Goal: Task Accomplishment & Management: Complete application form

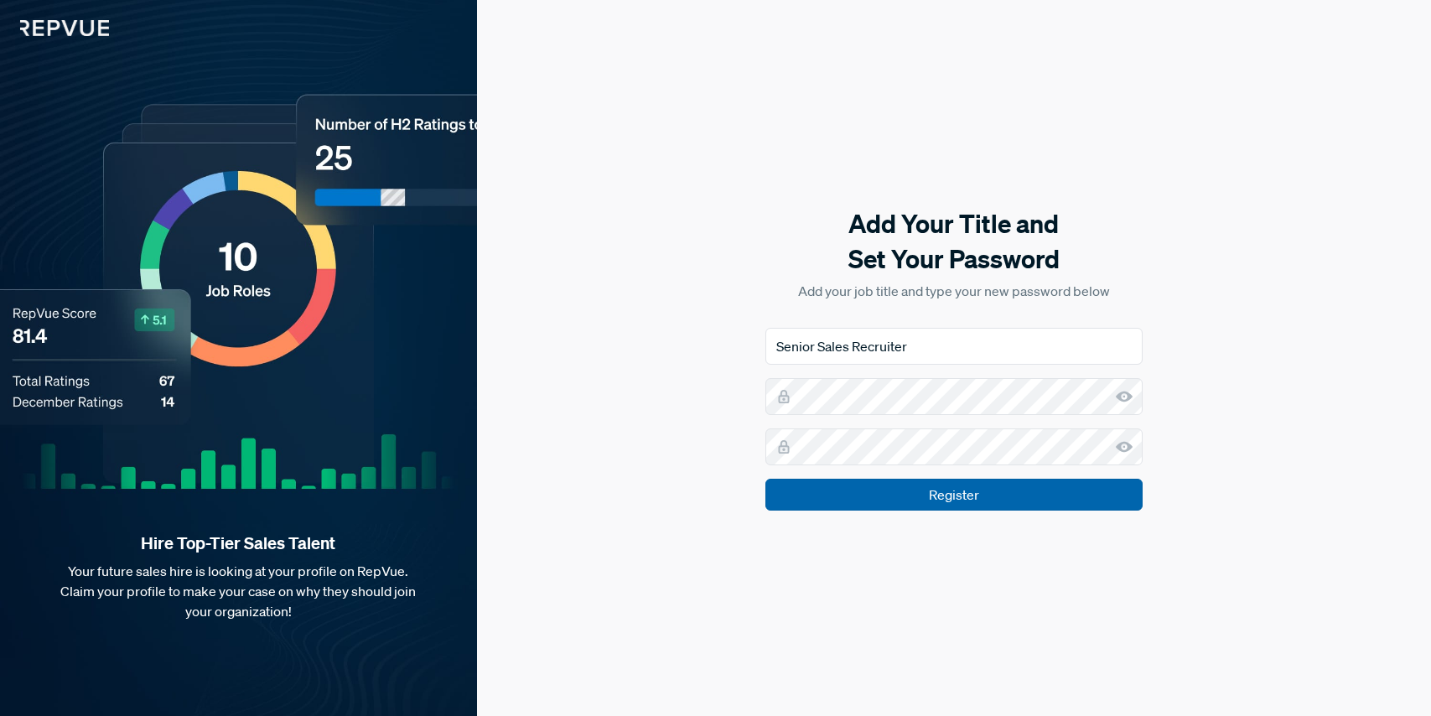
click at [908, 486] on input "Register" at bounding box center [953, 495] width 377 height 32
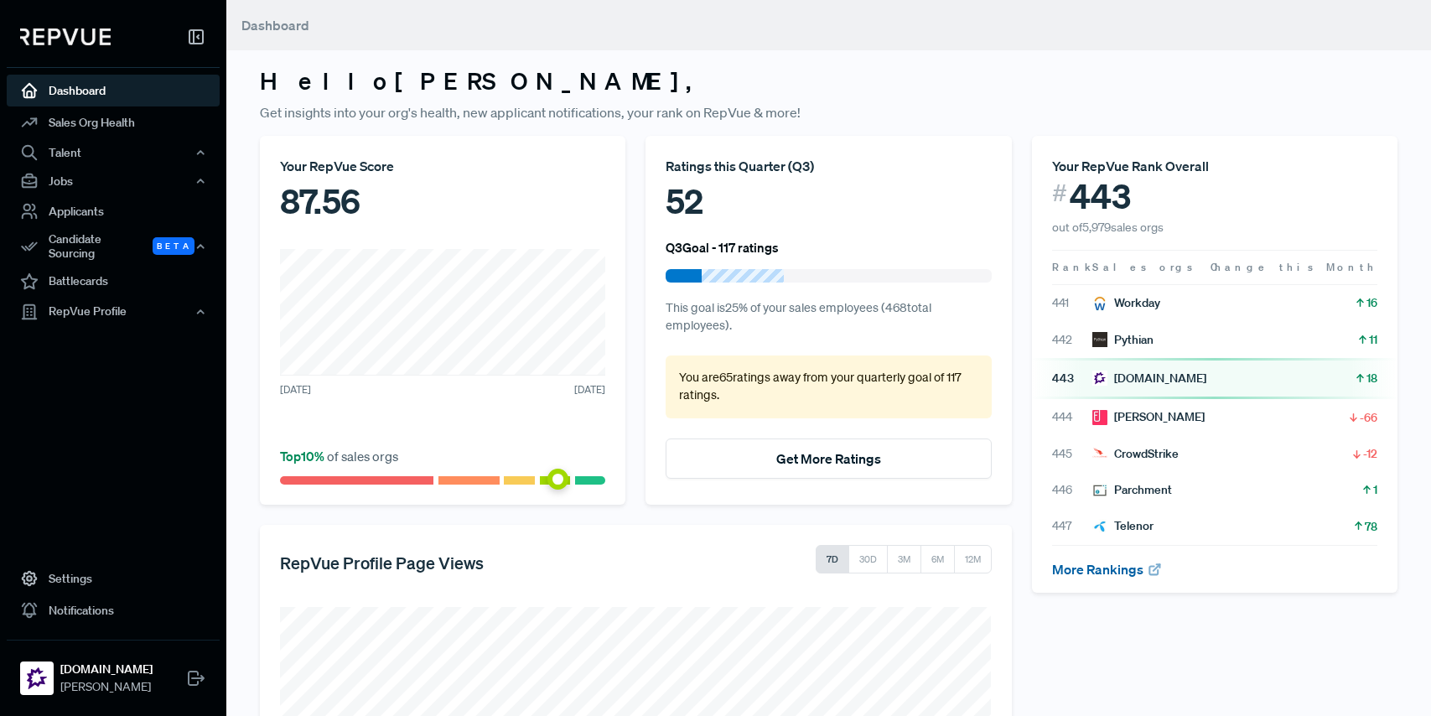
click at [1116, 570] on link "More Rankings" at bounding box center [1107, 569] width 111 height 17
click at [88, 149] on div "Talent" at bounding box center [113, 152] width 213 height 28
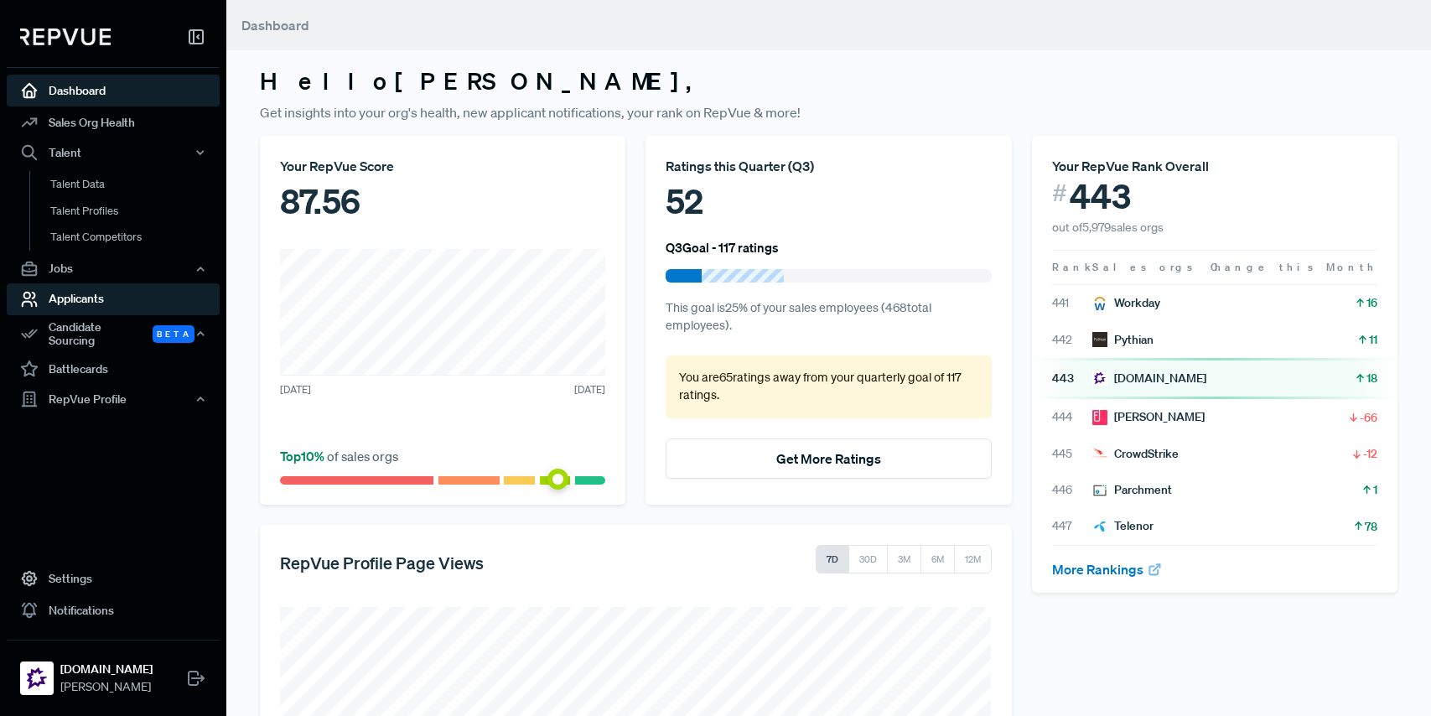
click at [70, 296] on link "Applicants" at bounding box center [113, 299] width 213 height 32
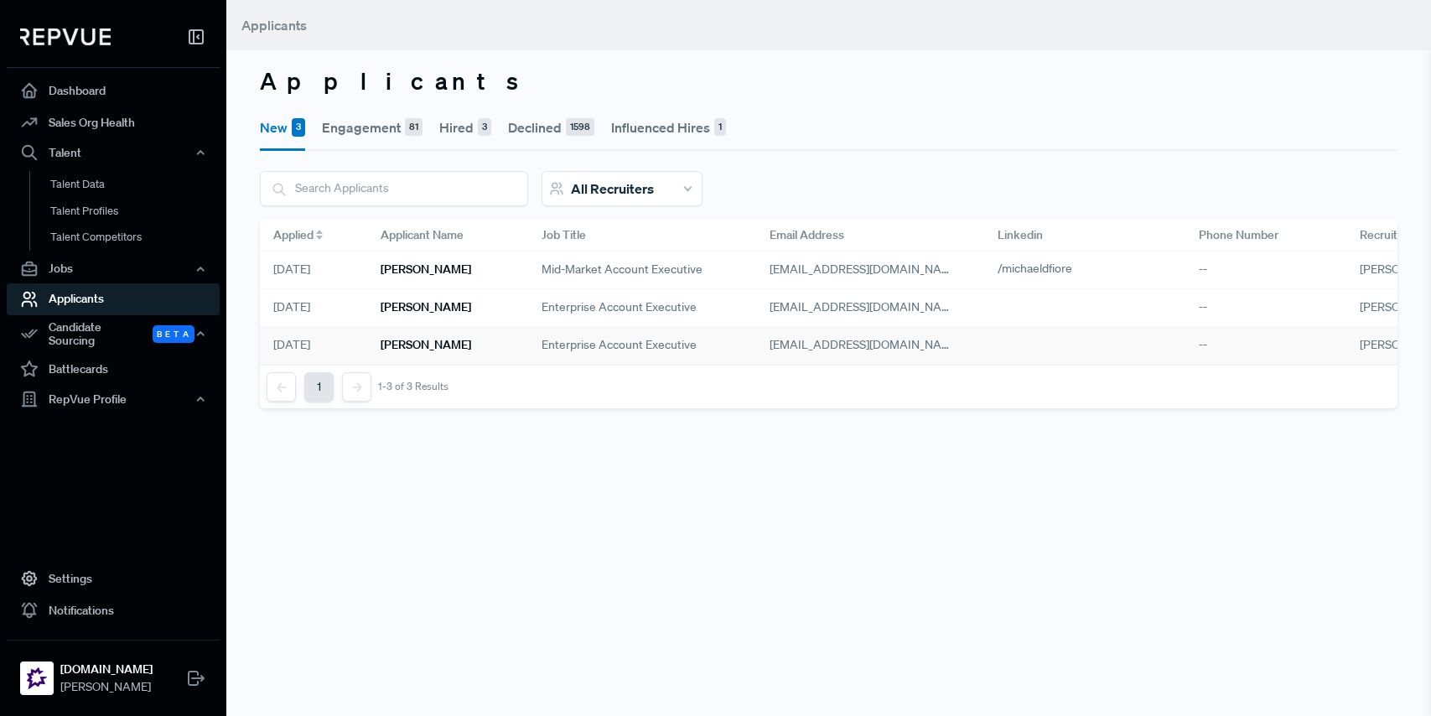
click at [441, 339] on h6 "[PERSON_NAME]" at bounding box center [425, 345] width 91 height 14
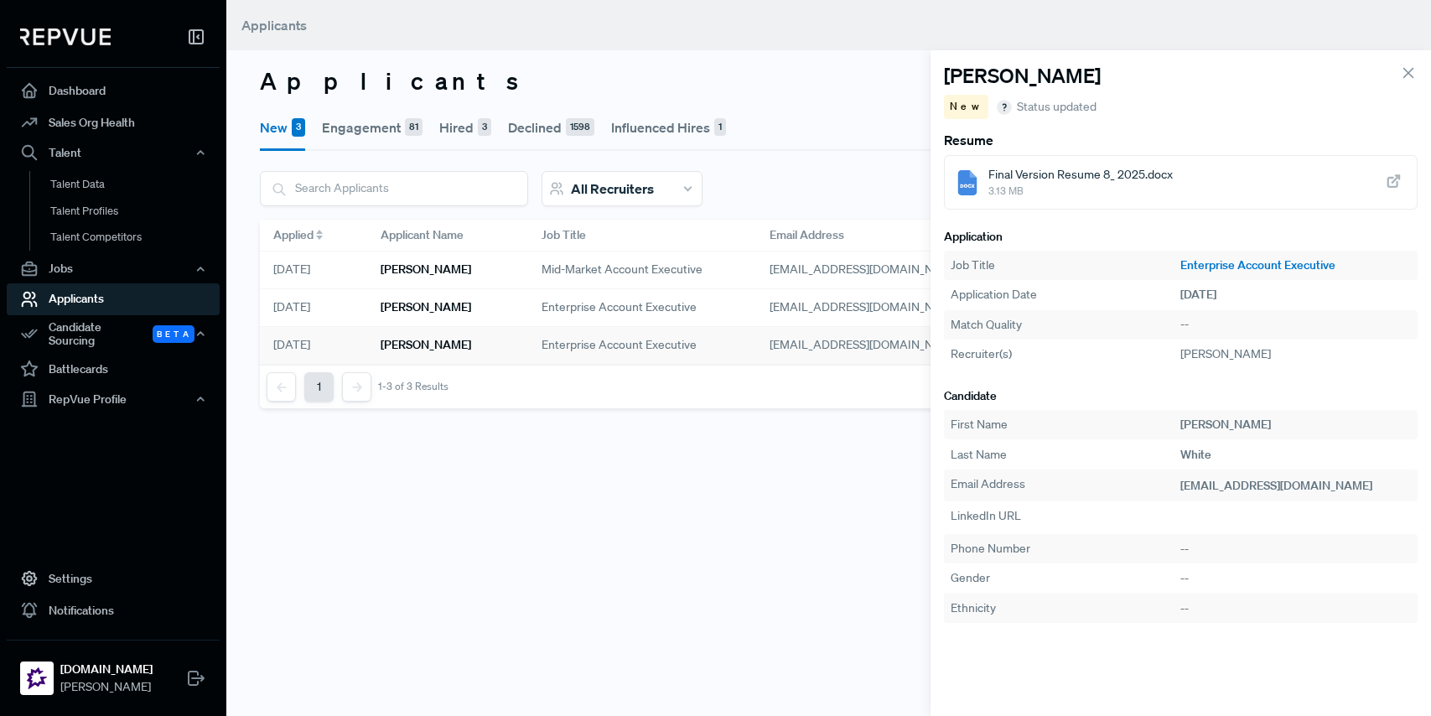
click at [1091, 173] on span "Final Version Resume 8_ 2025.docx" at bounding box center [1080, 175] width 184 height 18
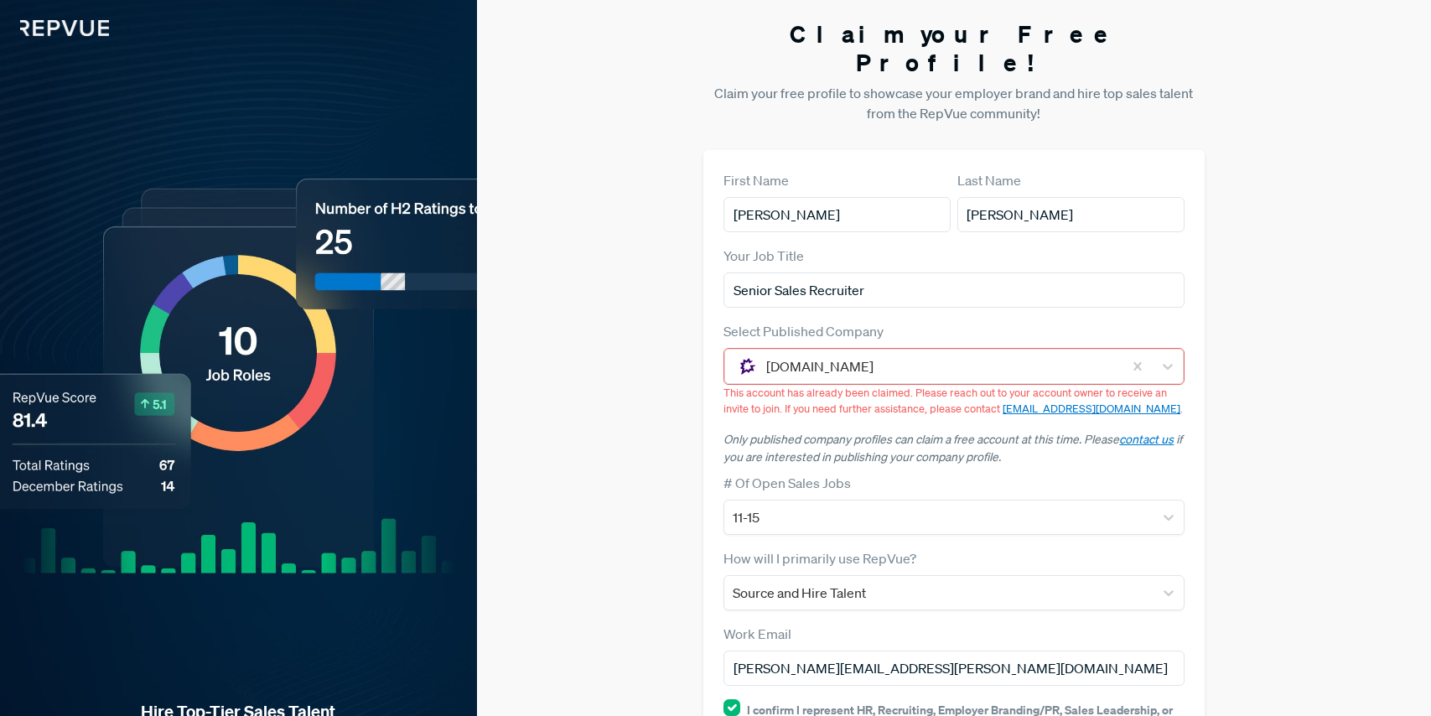
scroll to position [140, 0]
